Goal: Information Seeking & Learning: Check status

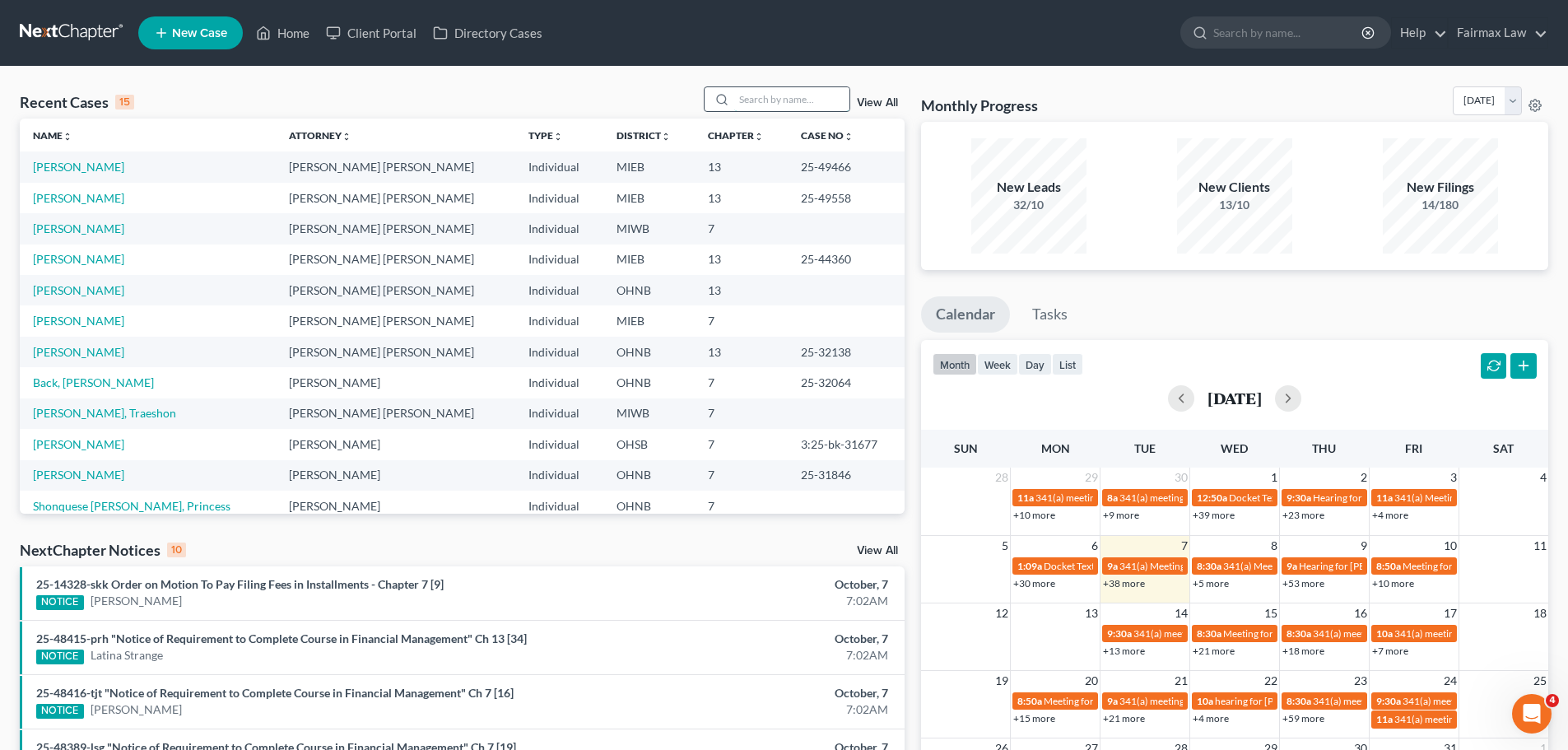
click at [800, 100] on input "search" at bounding box center [792, 99] width 116 height 23
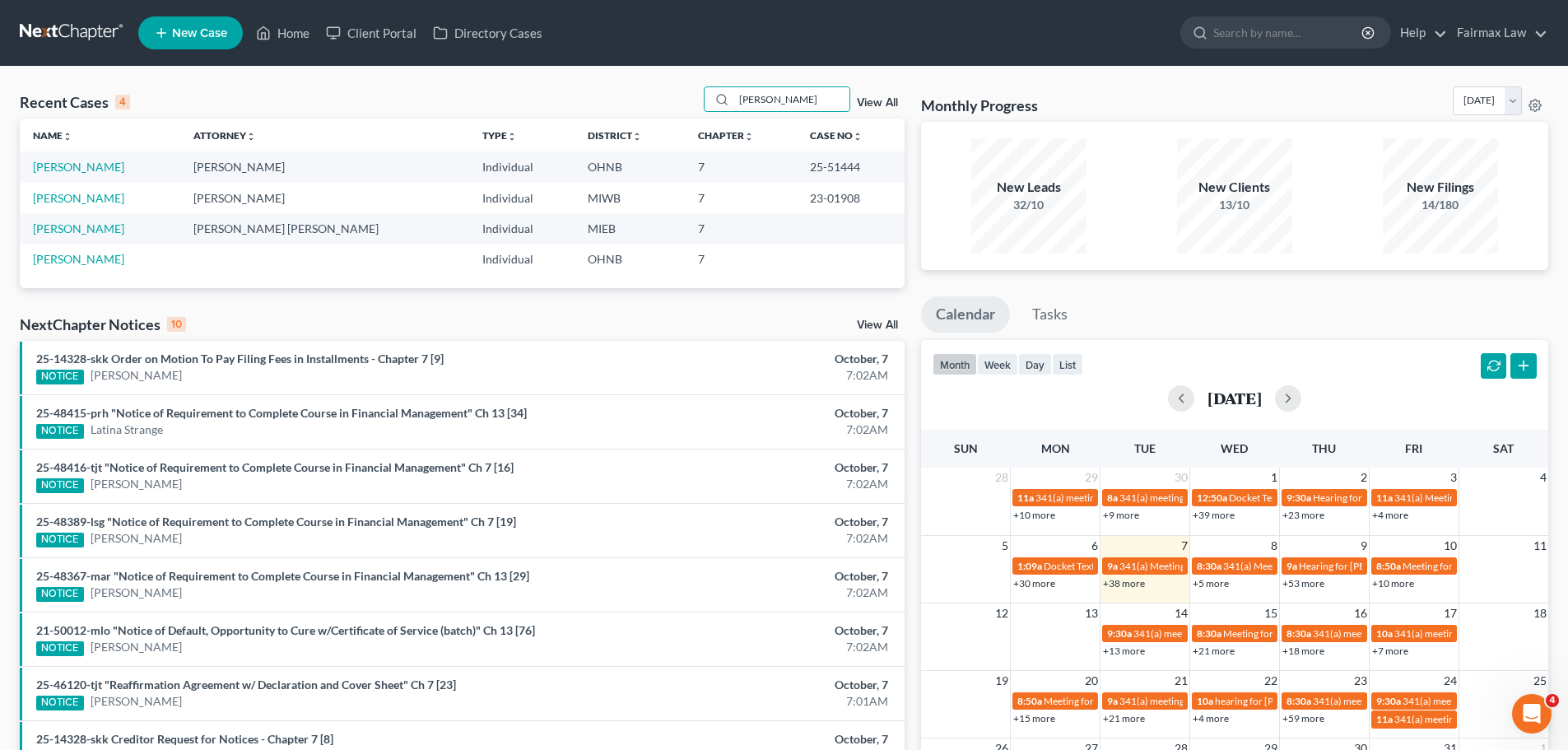
type input "[PERSON_NAME]"
click at [70, 156] on td "[PERSON_NAME]" at bounding box center [101, 167] width 161 height 30
click at [70, 168] on link "[PERSON_NAME]" at bounding box center [78, 167] width 91 height 14
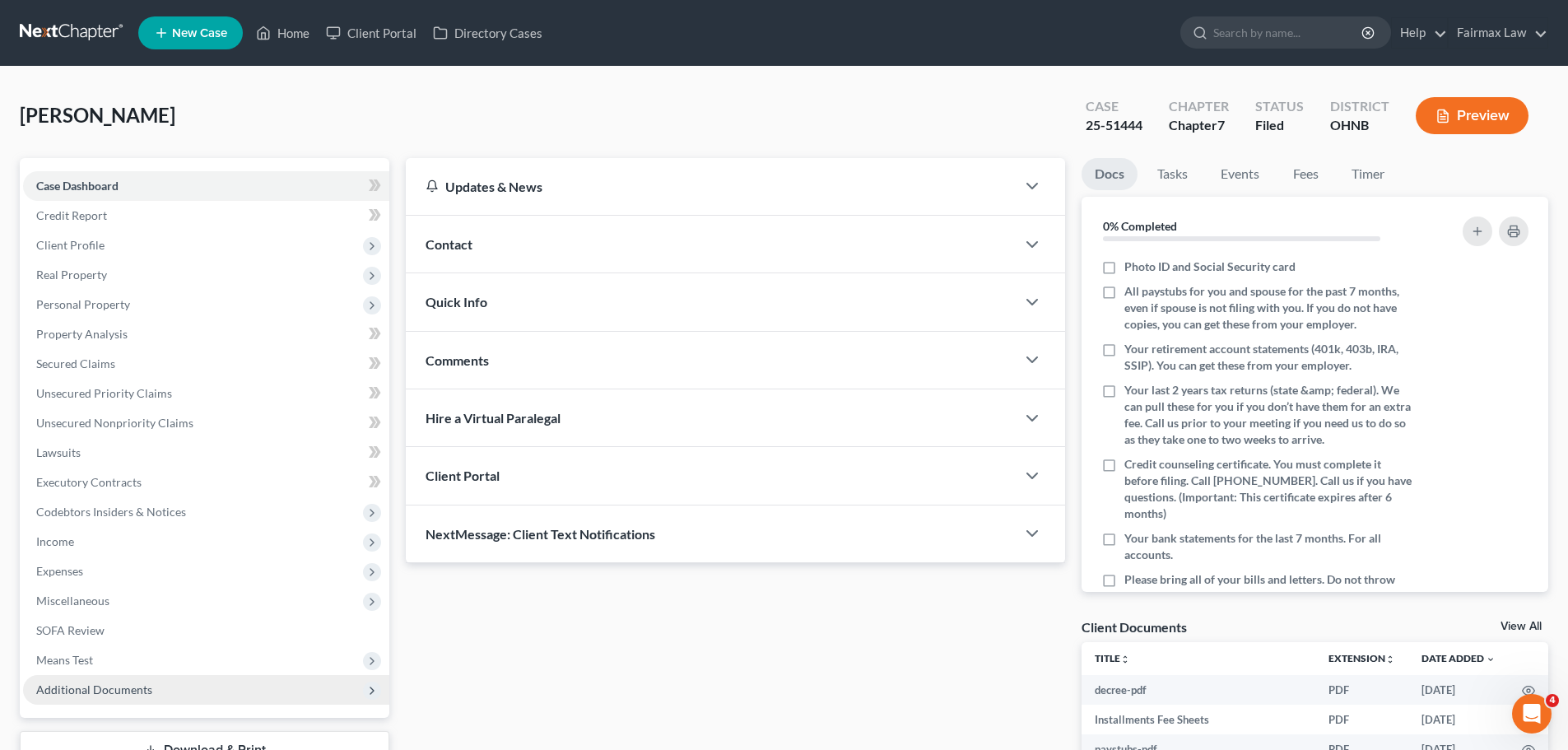
click at [188, 692] on span "Additional Documents" at bounding box center [206, 689] width 366 height 29
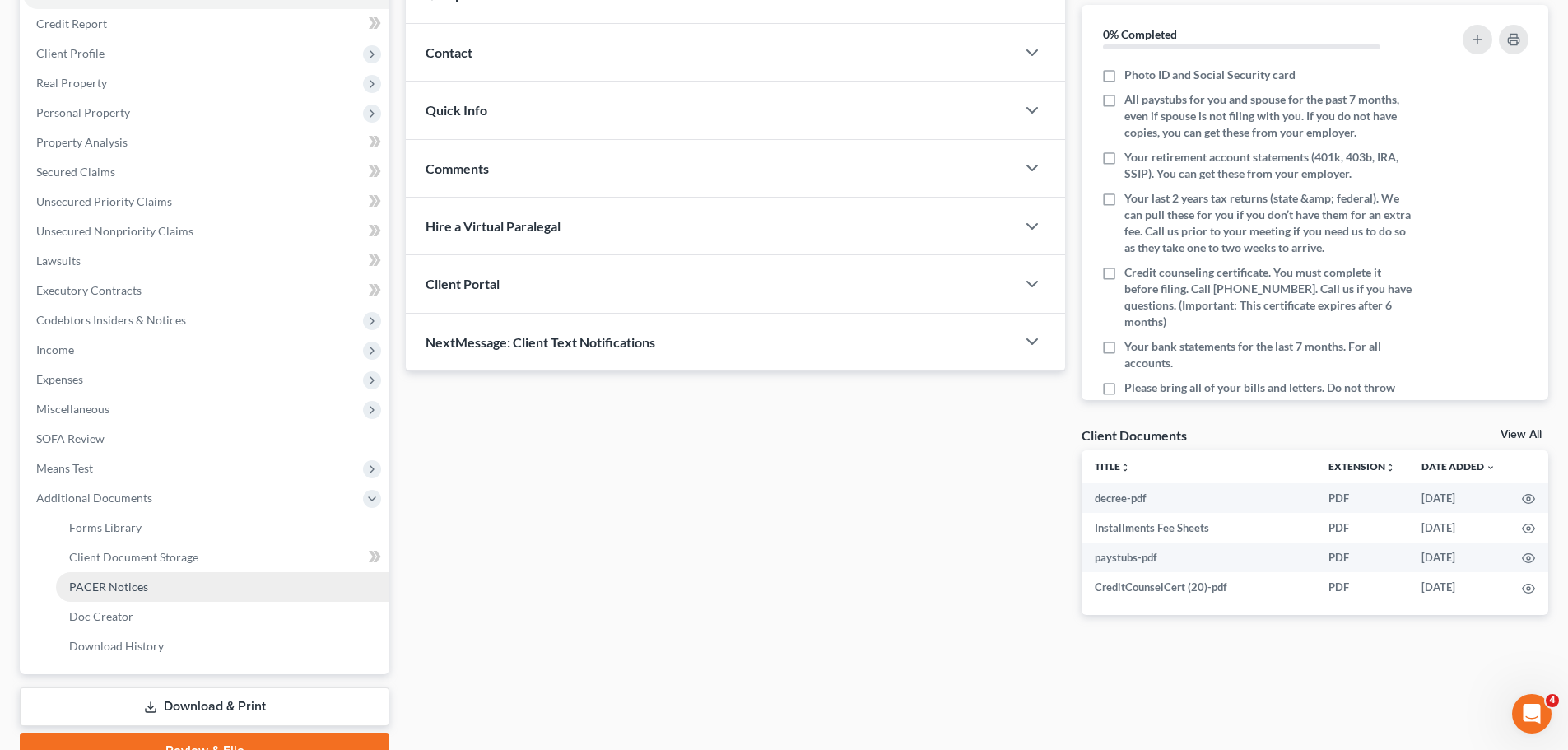
click at [158, 583] on link "PACER Notices" at bounding box center [223, 587] width 334 height 29
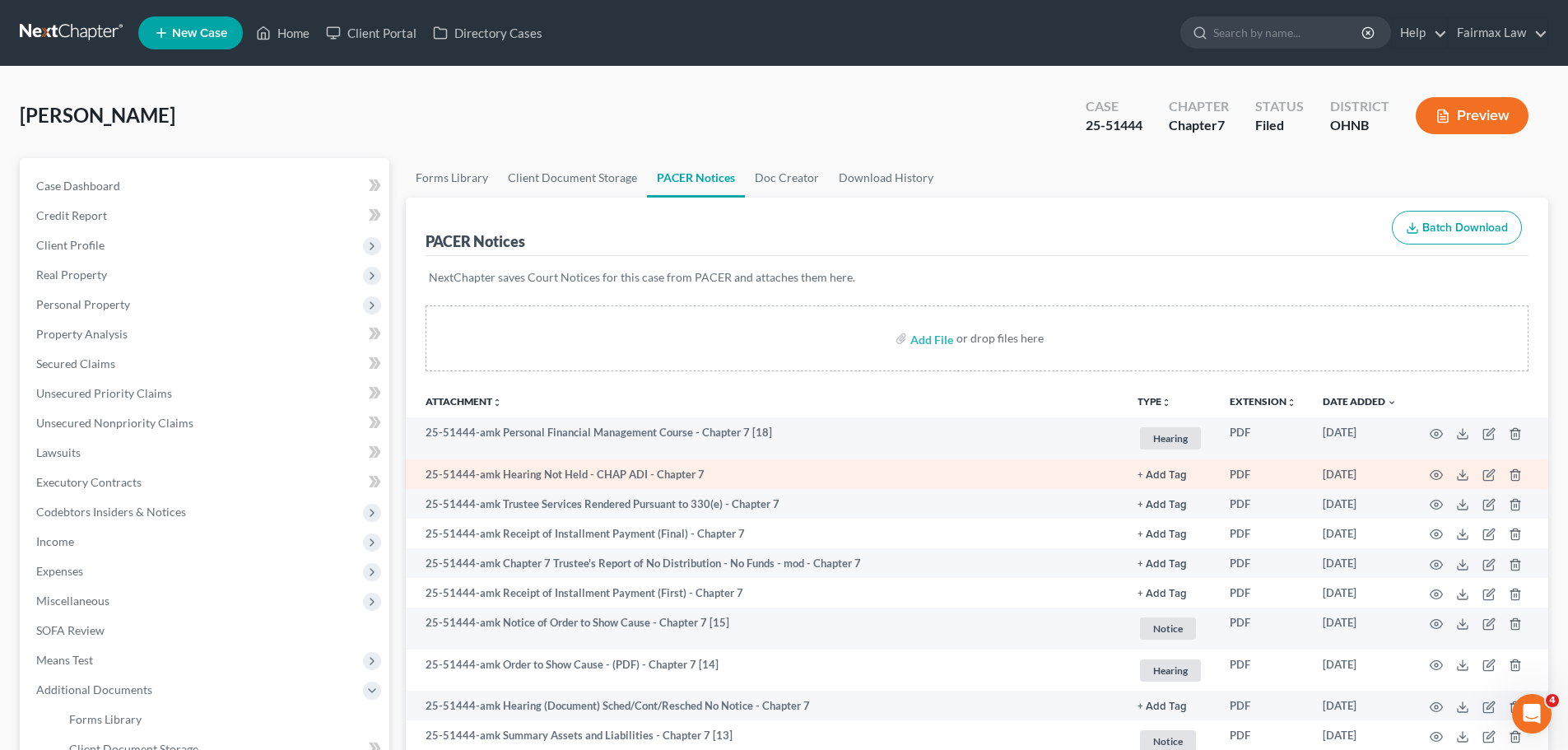
click at [1432, 467] on td at bounding box center [1479, 473] width 138 height 29
click at [1431, 479] on icon "button" at bounding box center [1436, 475] width 13 height 13
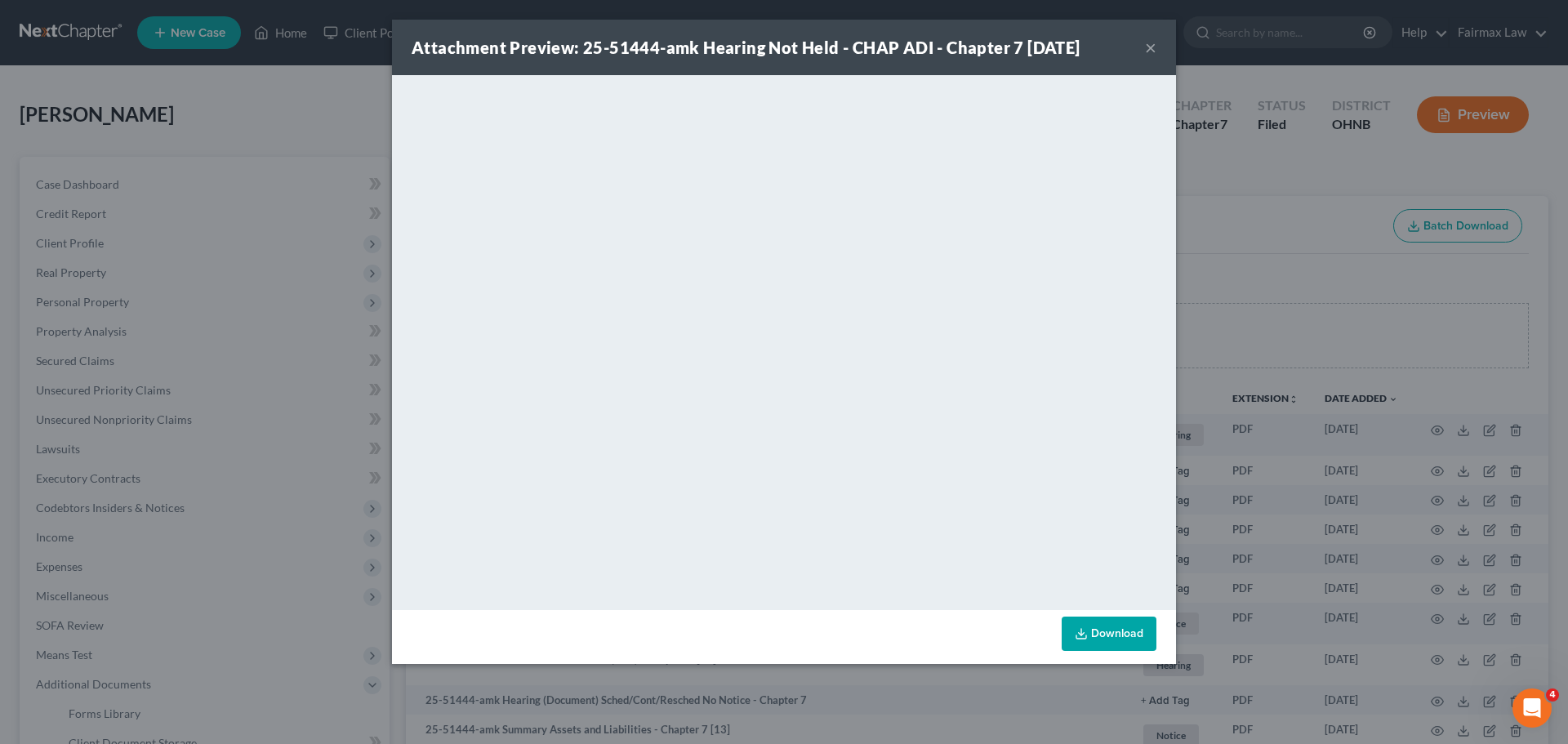
drag, startPoint x: 148, startPoint y: 216, endPoint x: 303, endPoint y: 14, distance: 254.6
click at [148, 216] on div "Attachment Preview: 25-51444-amk Hearing Not Held - CHAP ADI - Chapter 7 [DATE]…" at bounding box center [784, 372] width 1568 height 744
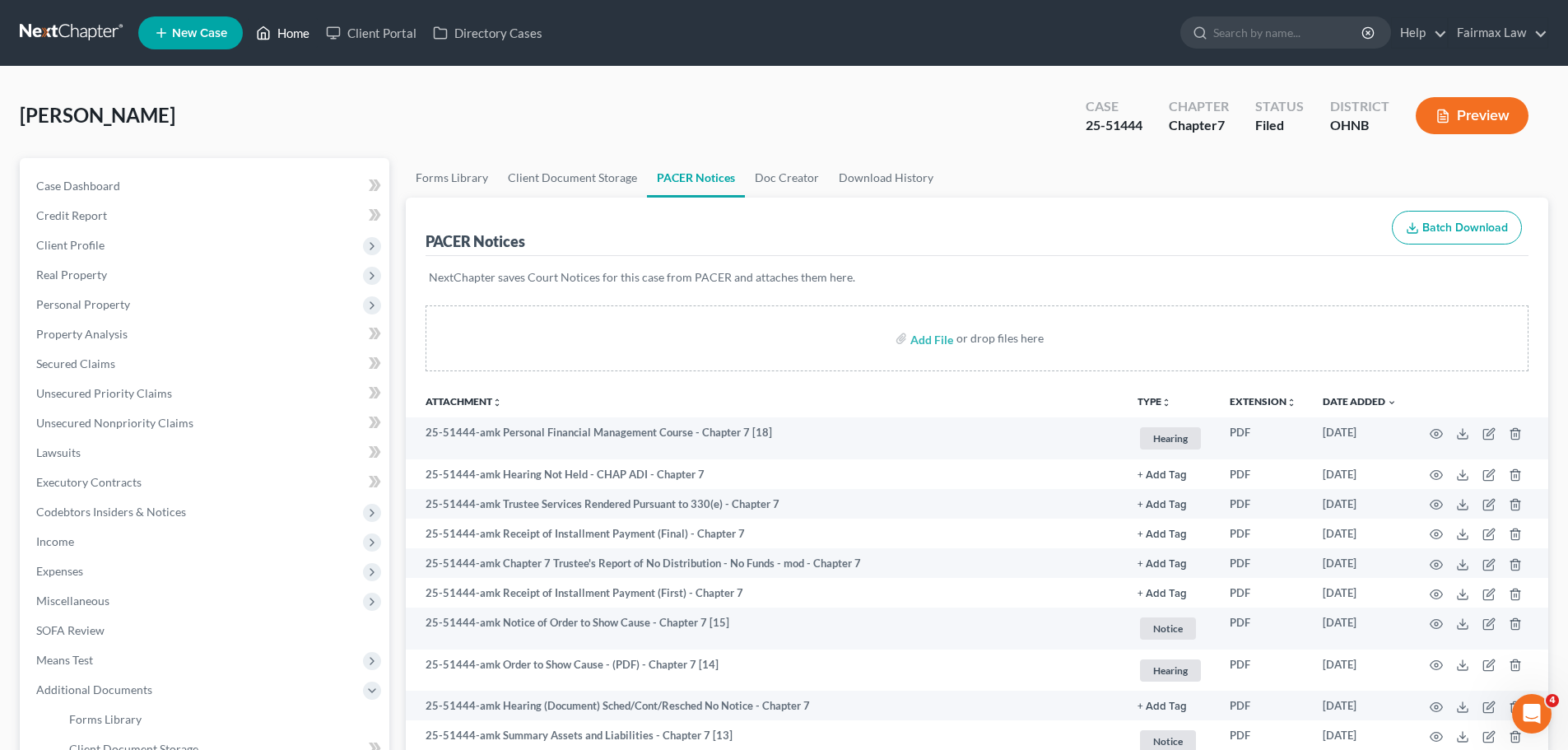
click at [277, 34] on link "Home" at bounding box center [282, 33] width 70 height 29
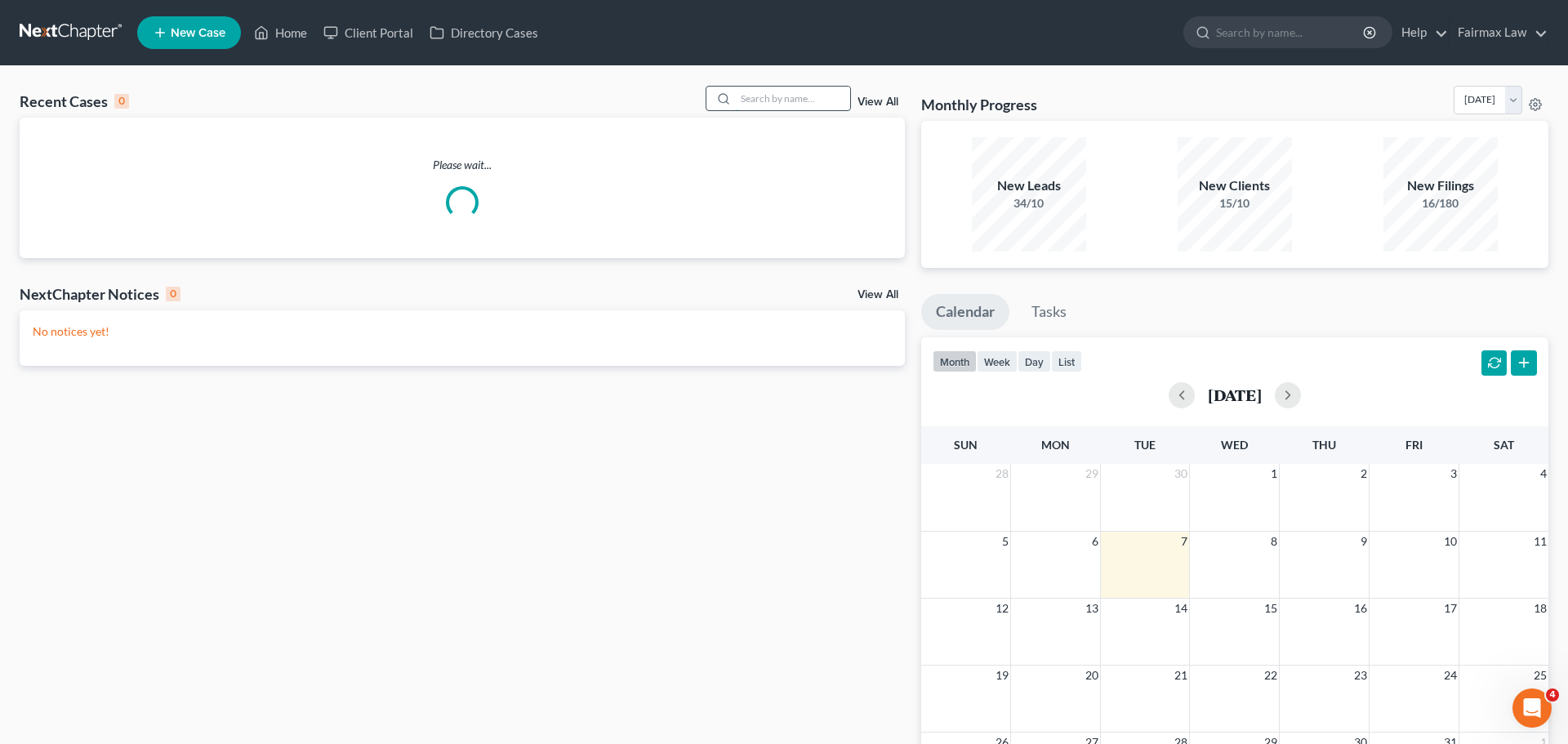
click at [774, 99] on input "search" at bounding box center [793, 98] width 115 height 23
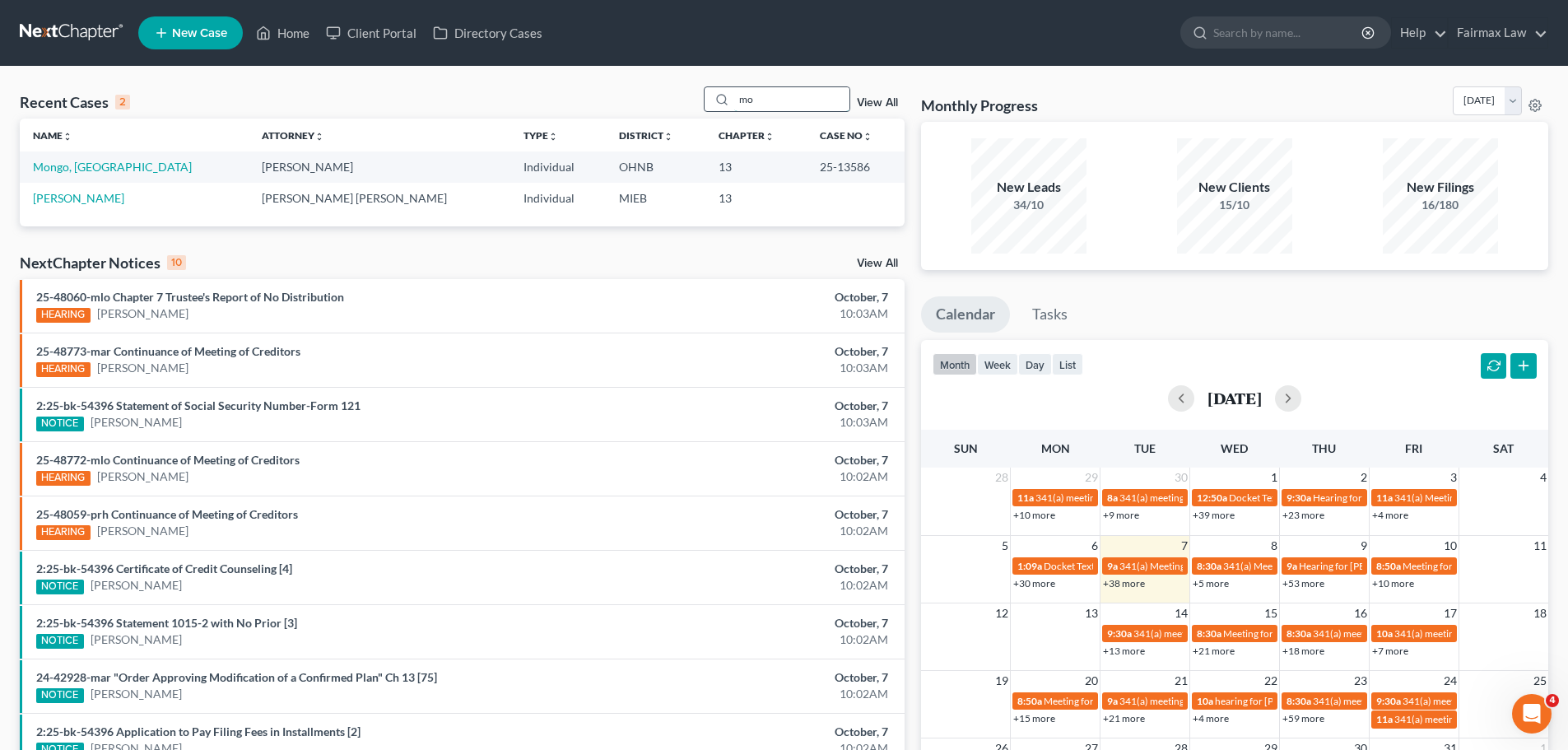
type input "m"
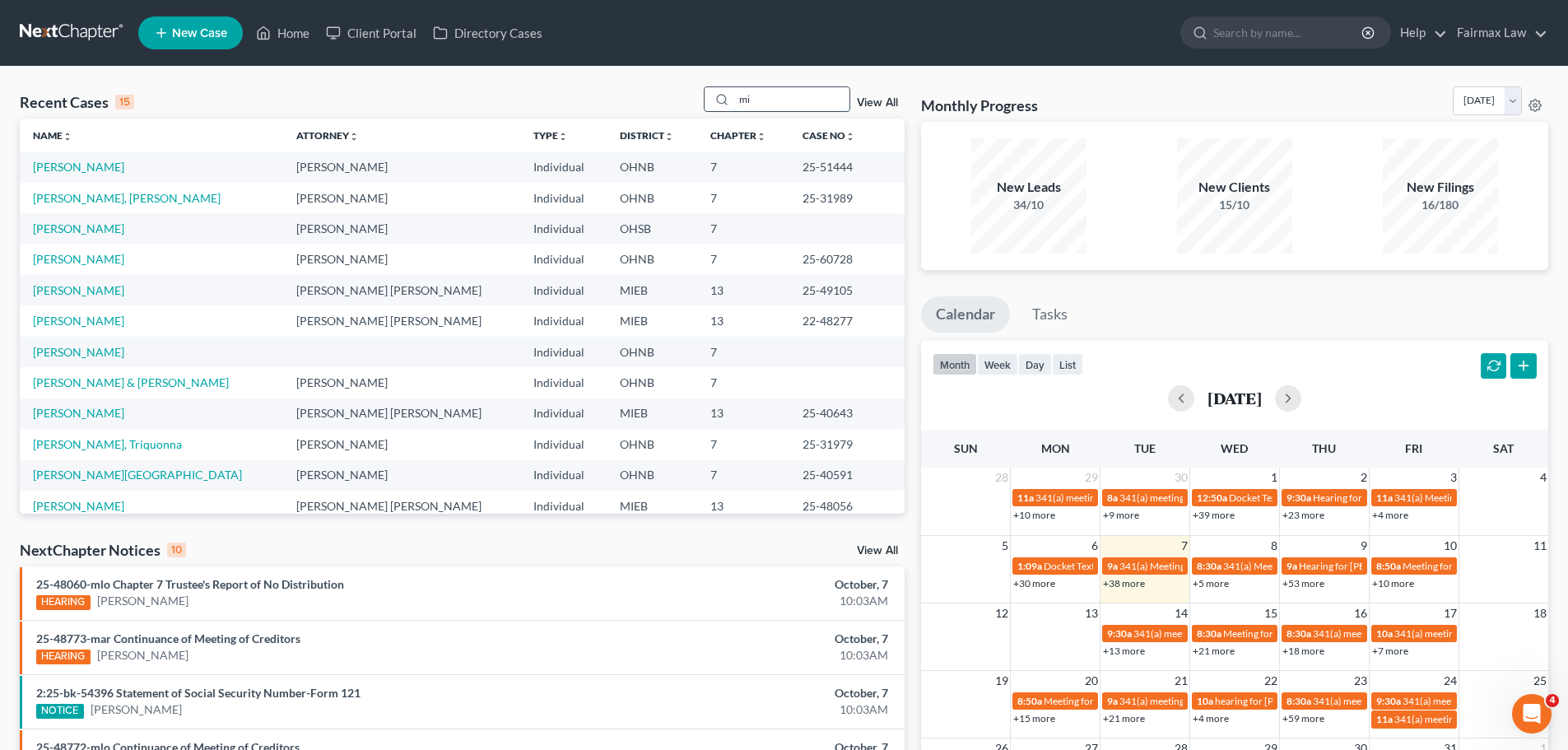
type input "m"
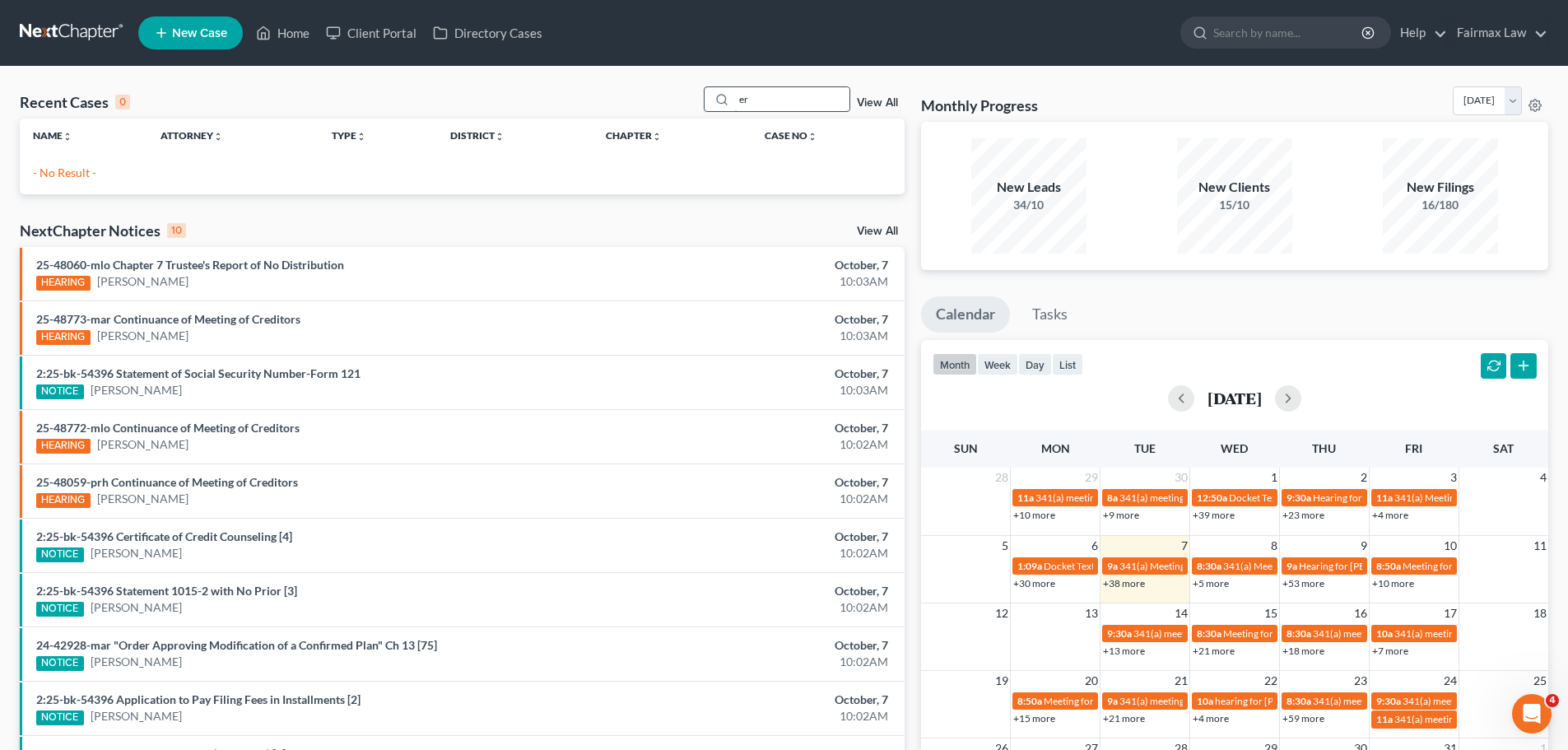
type input "e"
